Goal: Information Seeking & Learning: Learn about a topic

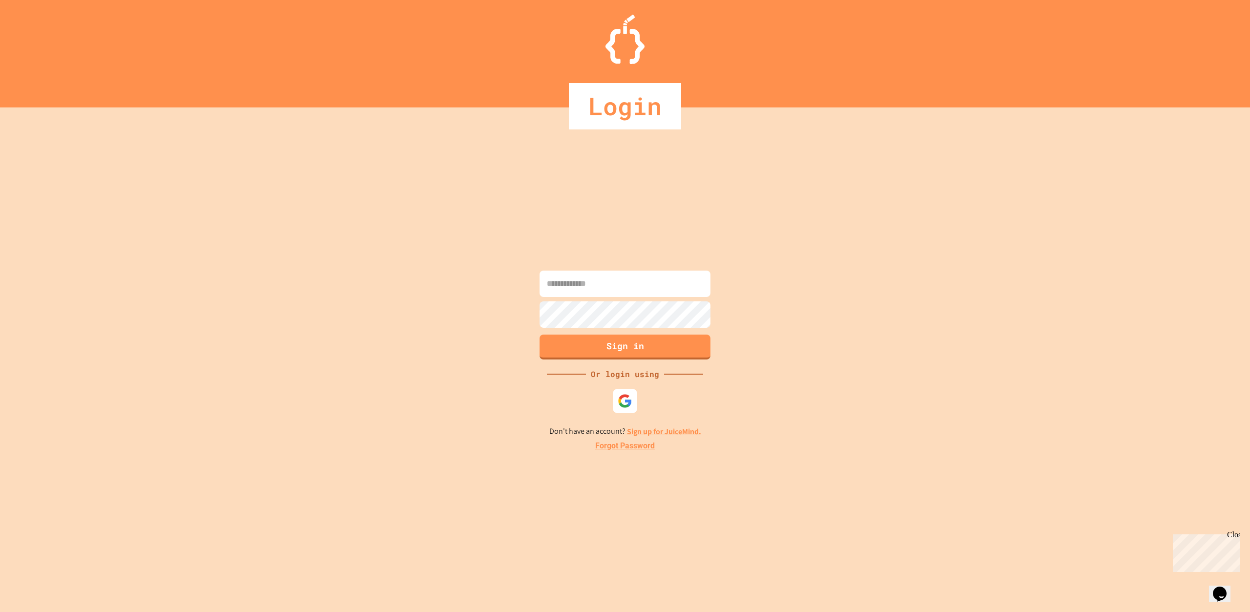
click at [621, 273] on input at bounding box center [625, 284] width 171 height 26
type input "**********"
drag, startPoint x: 577, startPoint y: 296, endPoint x: 628, endPoint y: 338, distance: 65.6
click at [628, 338] on button "Sign in" at bounding box center [625, 345] width 174 height 25
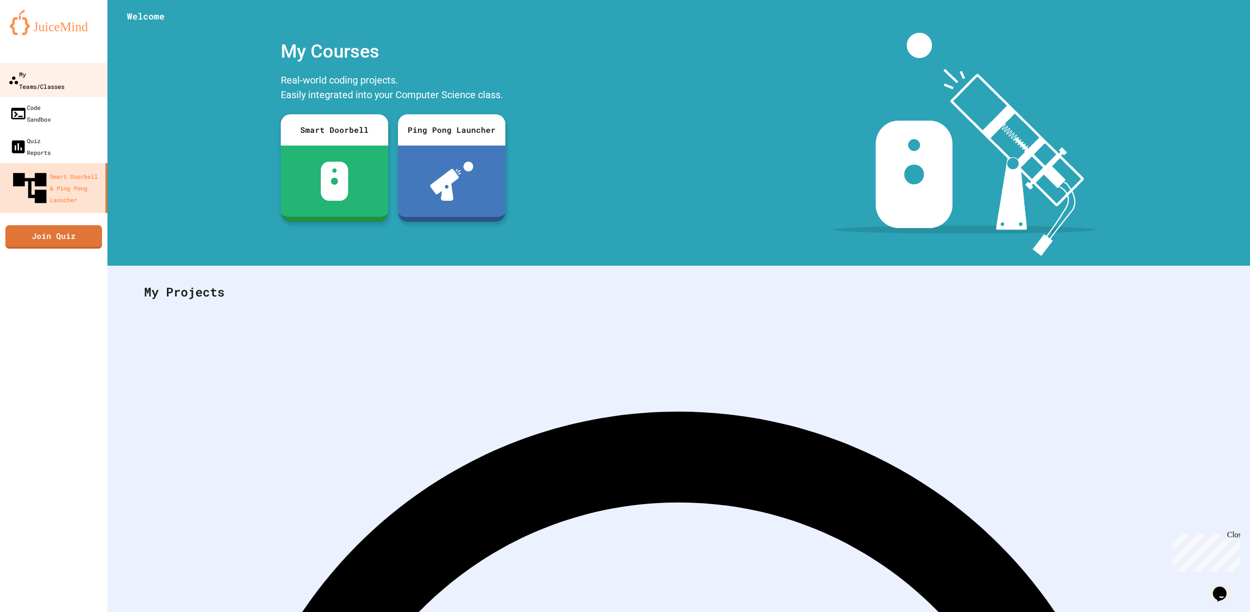
click at [31, 65] on link "My Teams/Classes" at bounding box center [54, 80] width 111 height 34
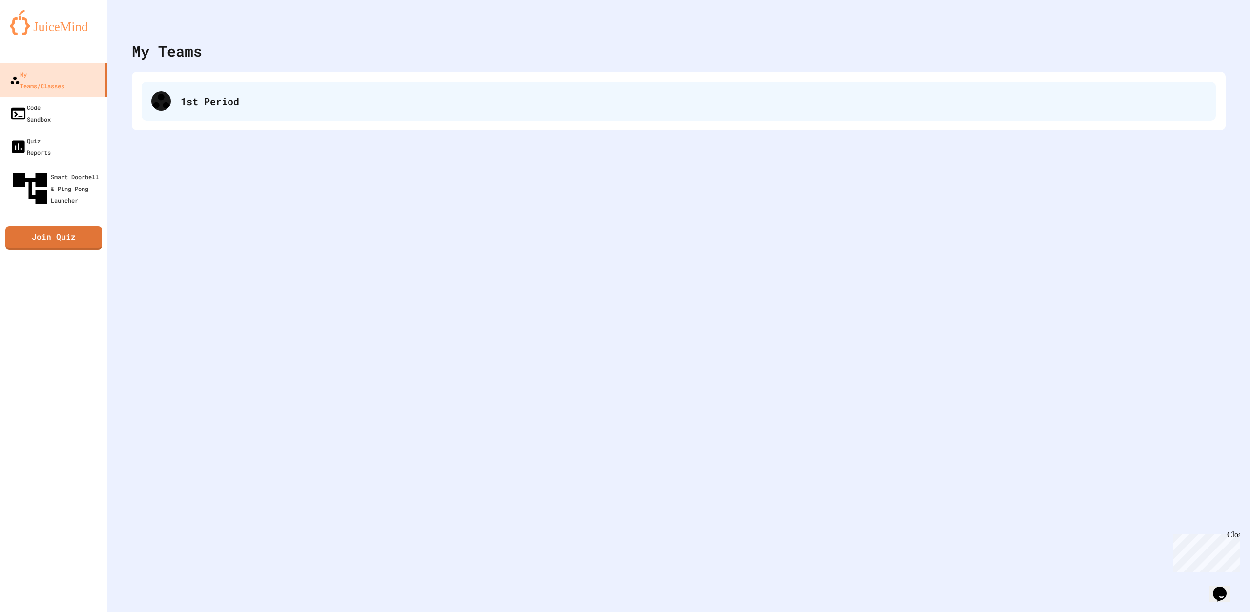
click at [234, 104] on div "1st Period" at bounding box center [694, 101] width 1026 height 15
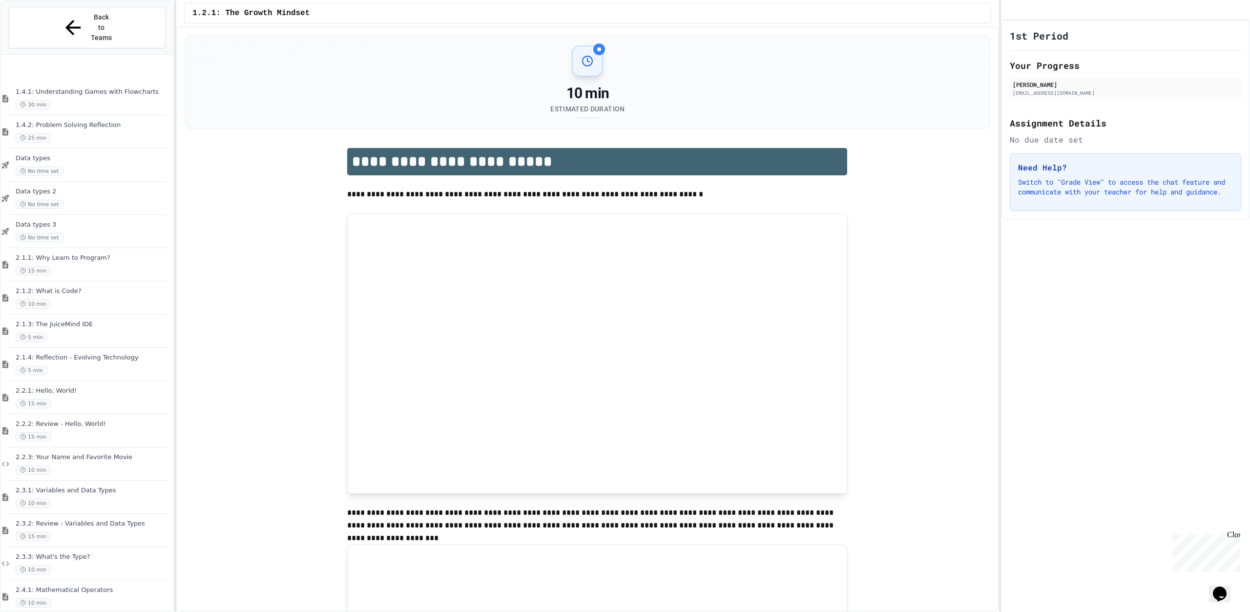
scroll to position [391, 0]
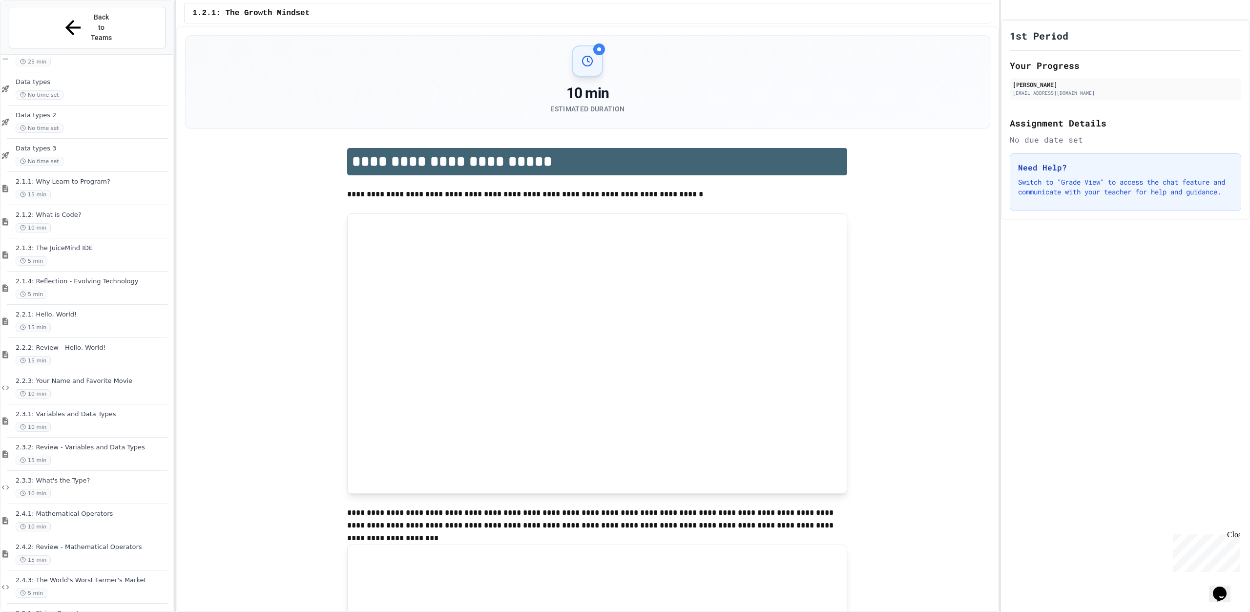
click at [106, 451] on div "1.4.1: Understanding Games with Flowcharts 30 min 1.4.2: Problem Solving Reflec…" at bounding box center [87, 343] width 172 height 569
click at [114, 413] on div "2.3.1: Variables and Data Types 10 min" at bounding box center [87, 420] width 172 height 33
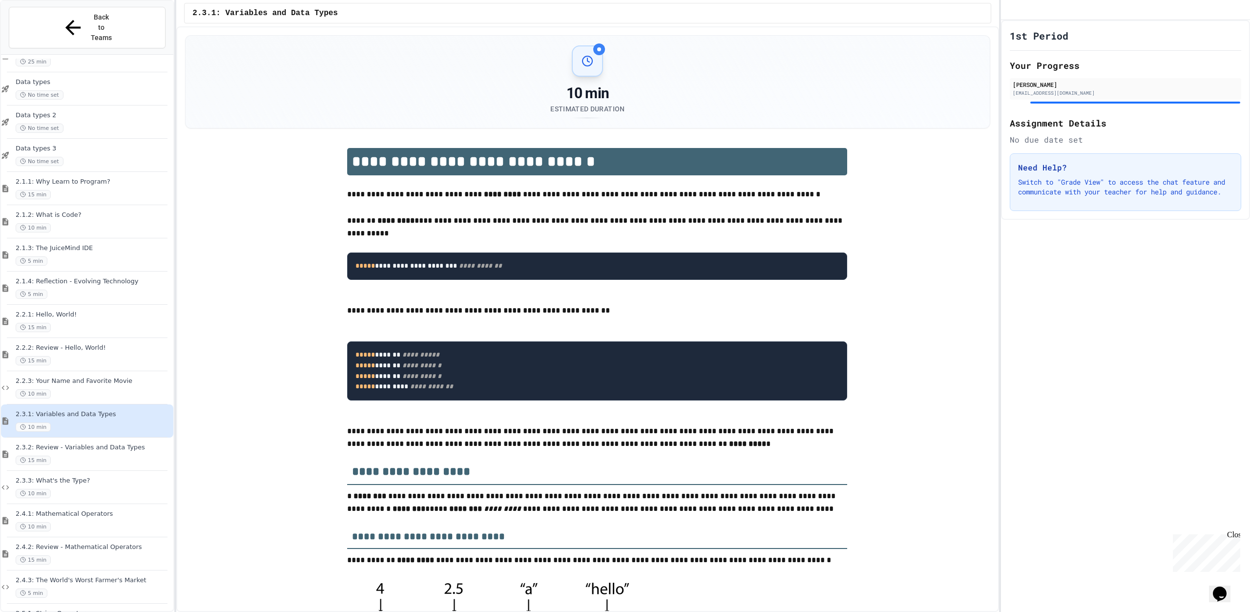
click at [109, 456] on div "15 min" at bounding box center [94, 460] width 156 height 9
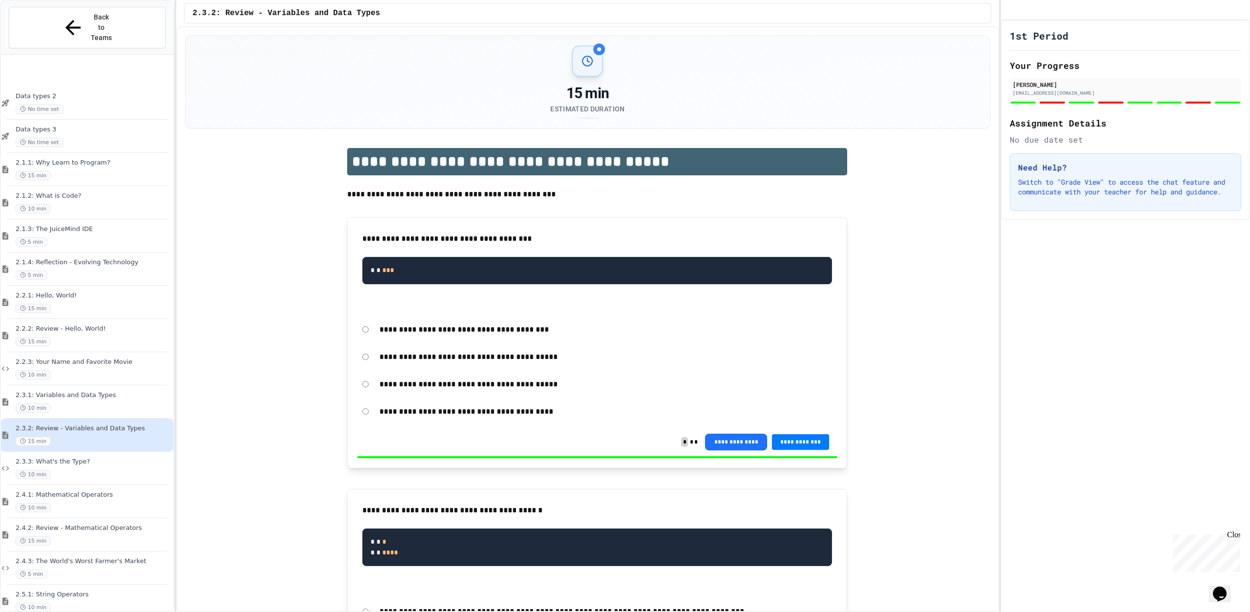
scroll to position [586, 0]
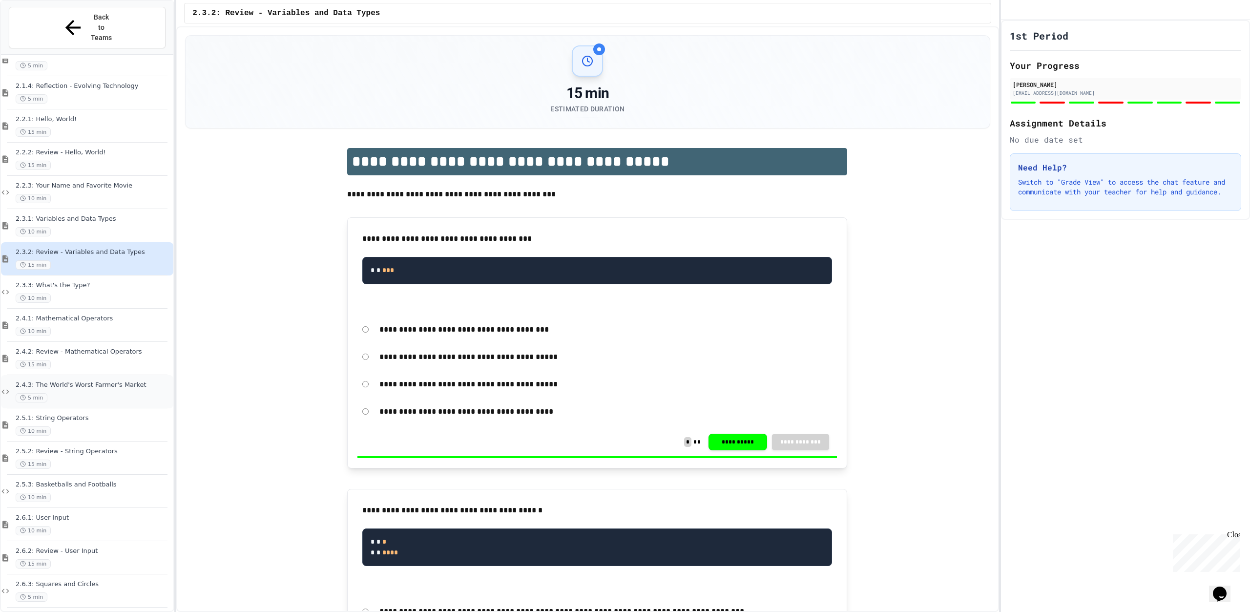
click at [105, 381] on span "2.4.3: The World's Worst Farmer's Market" at bounding box center [94, 385] width 156 height 8
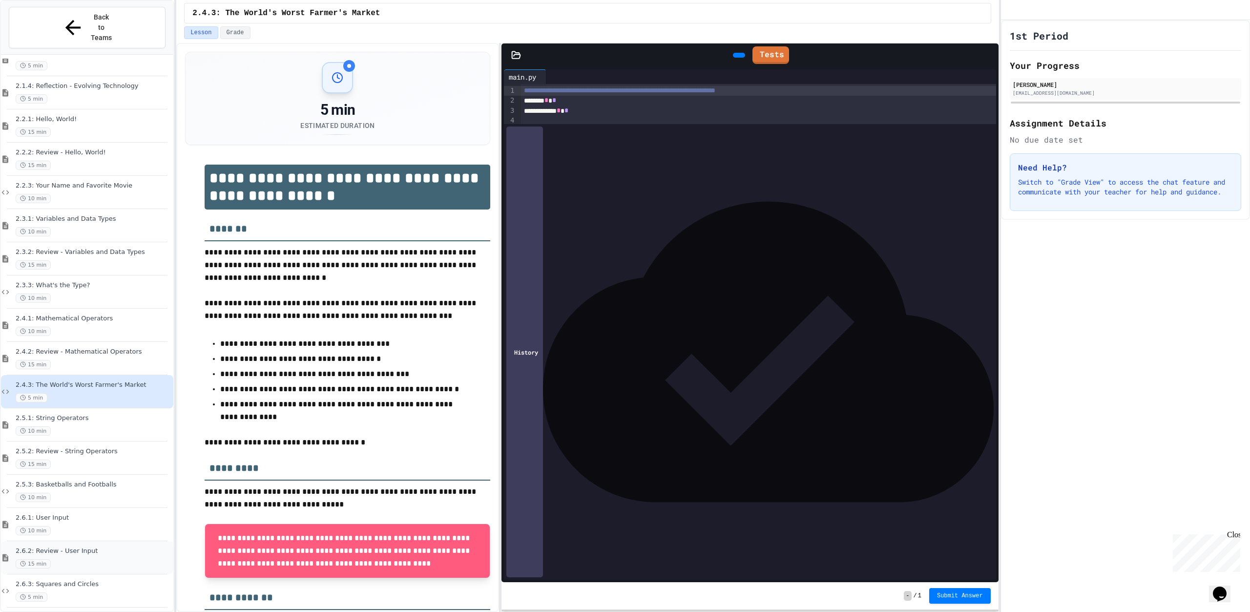
click at [73, 547] on span "2.6.2: Review - User Input" at bounding box center [94, 551] width 156 height 8
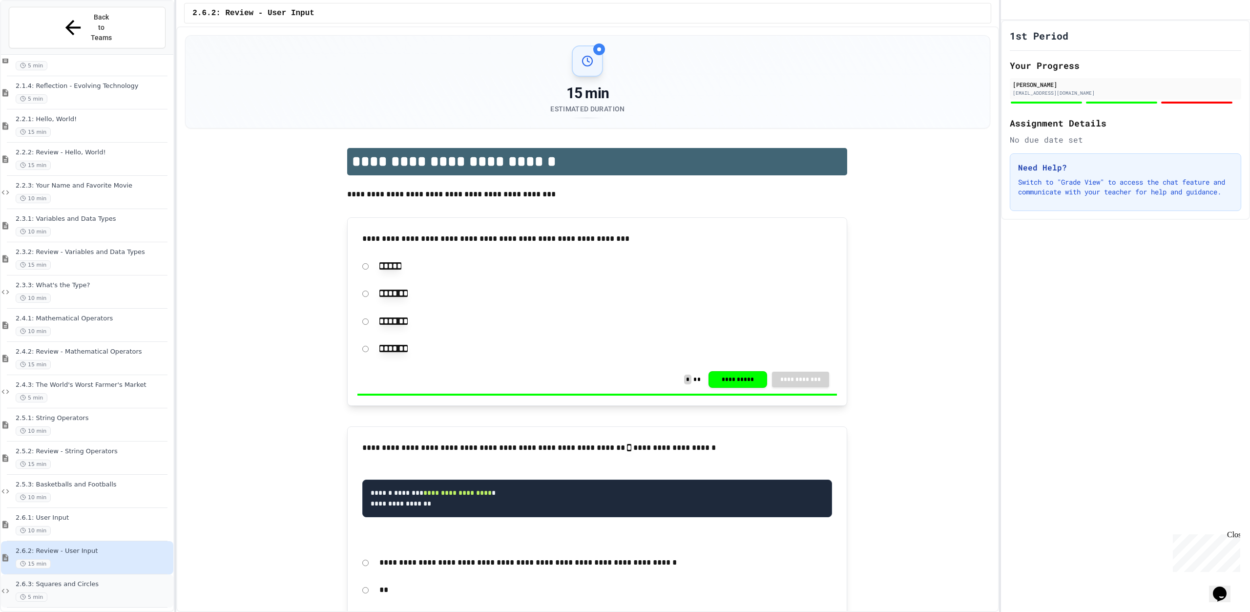
click at [106, 574] on div "2.6.3: Squares and Circles 5 min" at bounding box center [87, 590] width 172 height 33
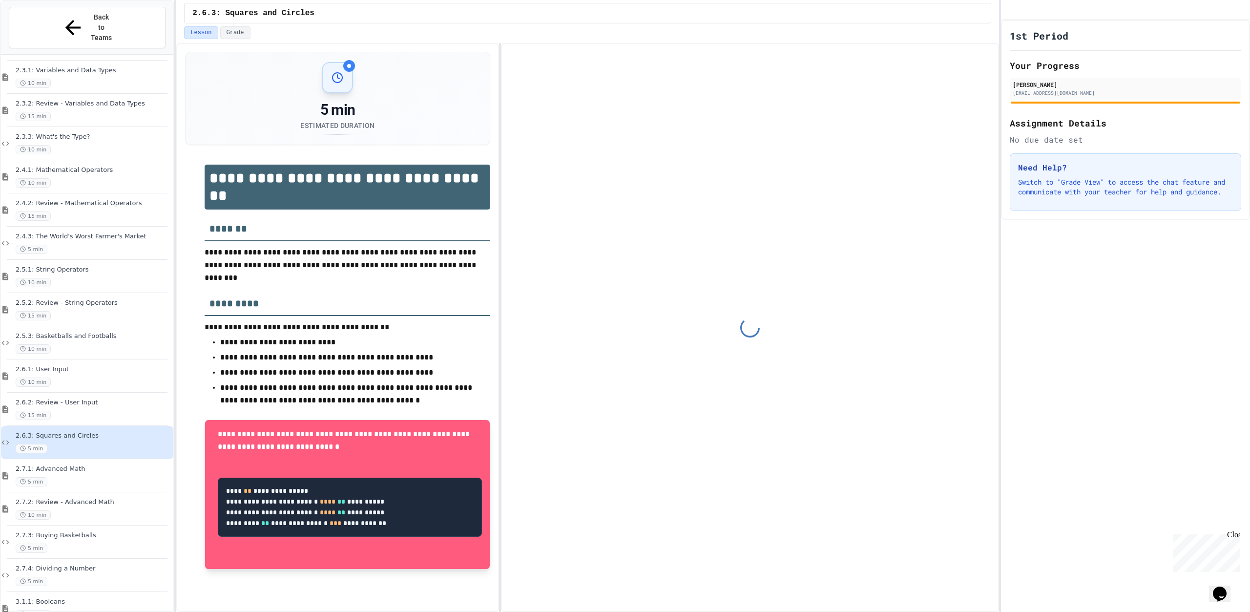
scroll to position [738, 0]
